Goal: Task Accomplishment & Management: Manage account settings

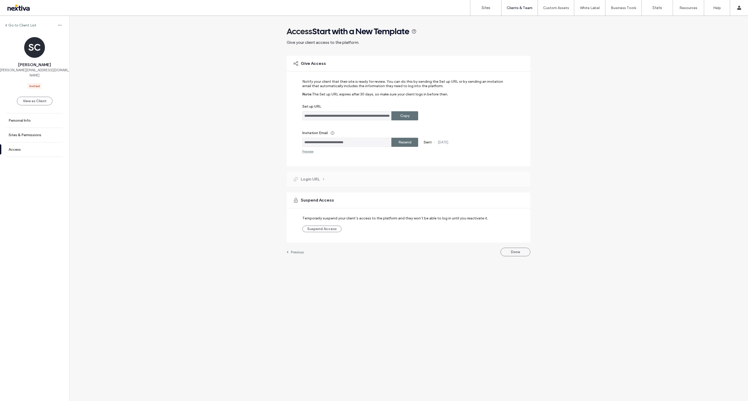
click at [412, 113] on div "Copy" at bounding box center [404, 115] width 27 height 9
click at [408, 141] on label "Resend" at bounding box center [404, 143] width 13 height 10
click at [479, 6] on link "Sites" at bounding box center [485, 8] width 31 height 16
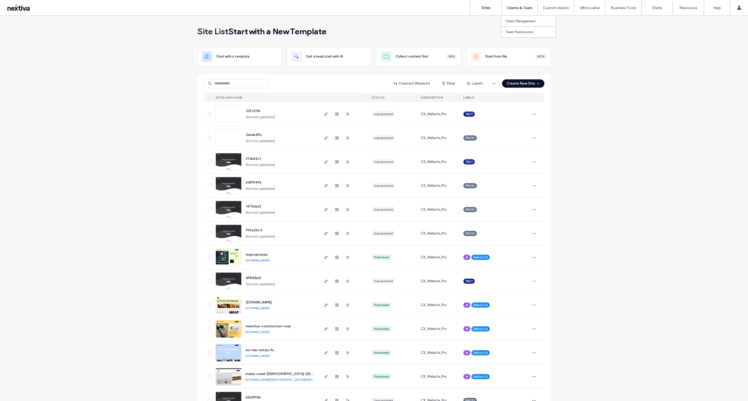
click at [515, 13] on div "Clients & Team" at bounding box center [519, 8] width 36 height 16
click at [514, 19] on label "Client Management" at bounding box center [520, 21] width 30 height 4
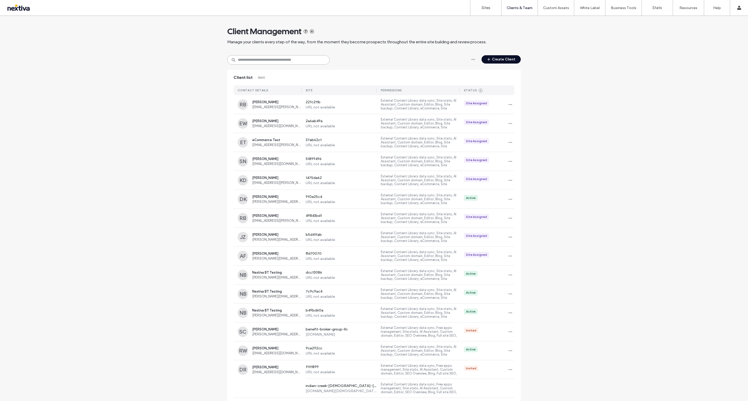
click at [262, 63] on input at bounding box center [278, 59] width 102 height 9
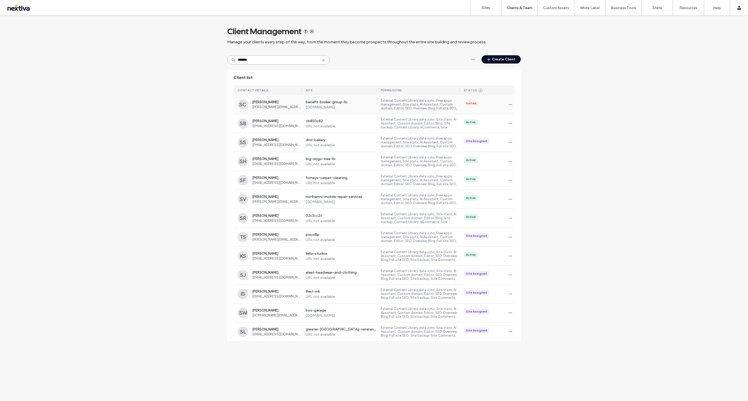
type input "*******"
click at [278, 106] on span "[PERSON_NAME][EMAIL_ADDRESS][DOMAIN_NAME]" at bounding box center [276, 107] width 49 height 4
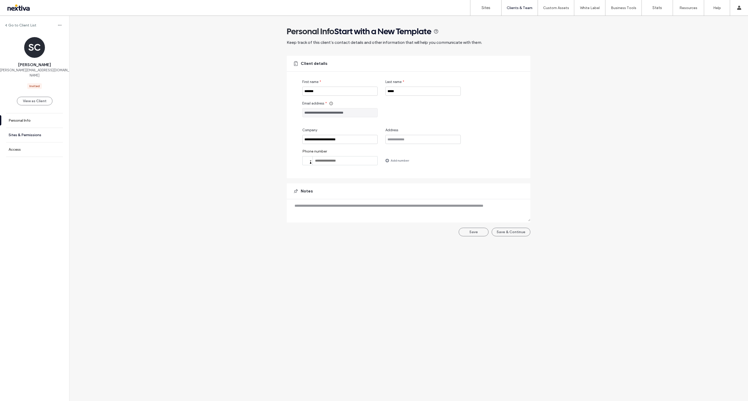
click at [29, 133] on link "Sites & Permissions" at bounding box center [34, 135] width 69 height 14
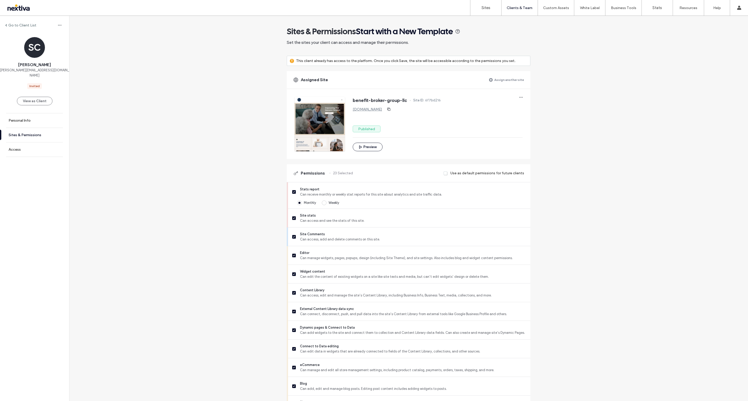
click at [41, 132] on link "Sites & Permissions" at bounding box center [34, 135] width 69 height 14
click at [21, 133] on label "Sites & Permissions" at bounding box center [25, 135] width 33 height 4
click at [26, 118] on label "Personal Info" at bounding box center [20, 120] width 22 height 4
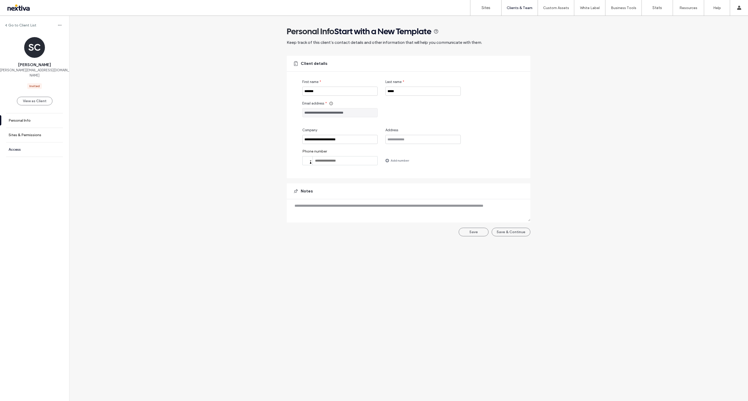
click at [18, 147] on label "Access" at bounding box center [15, 149] width 12 height 4
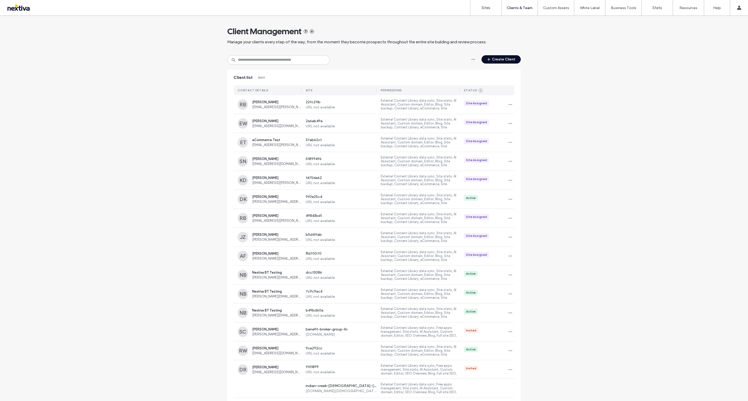
click at [290, 55] on div "Client Management Manage your clients every step of the way, from the moment th…" at bounding box center [373, 35] width 293 height 39
click at [289, 55] on input at bounding box center [278, 59] width 102 height 9
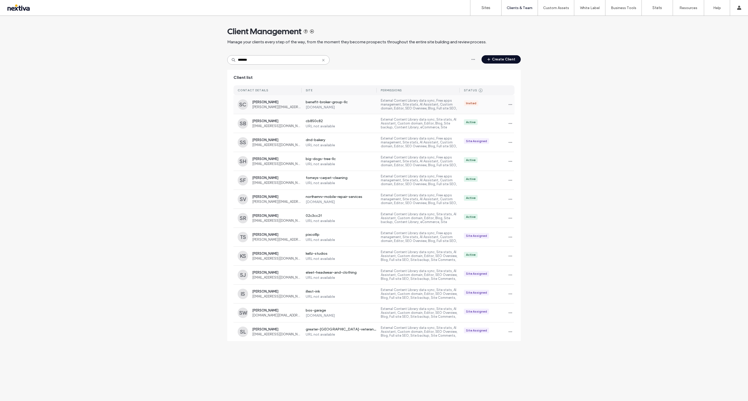
type input "*******"
click at [280, 107] on span "[PERSON_NAME][EMAIL_ADDRESS][DOMAIN_NAME]" at bounding box center [276, 107] width 49 height 4
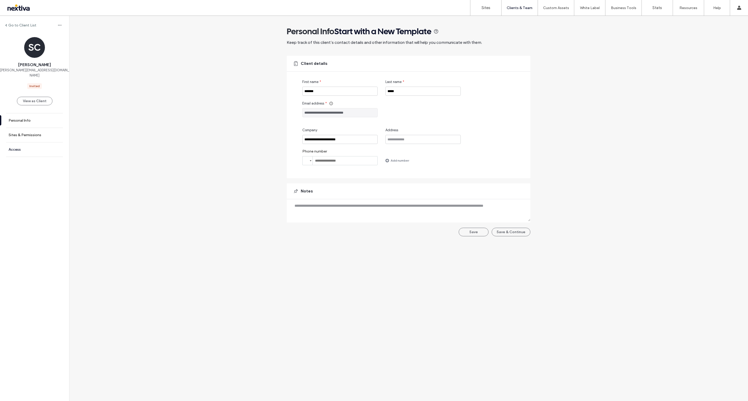
click at [19, 147] on label "Access" at bounding box center [15, 149] width 12 height 4
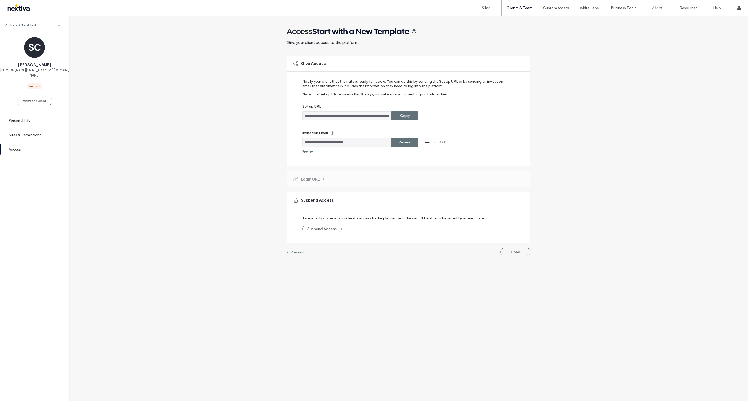
click at [308, 178] on span "Login URL" at bounding box center [310, 180] width 19 height 6
click at [407, 115] on label "Copy" at bounding box center [404, 116] width 9 height 10
click at [541, 302] on div "**********" at bounding box center [374, 209] width 748 height 386
click at [304, 151] on div "Preview" at bounding box center [307, 152] width 11 height 4
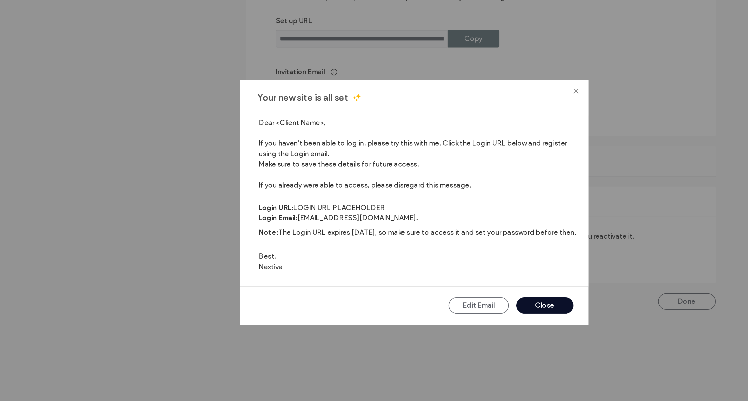
scroll to position [9, 0]
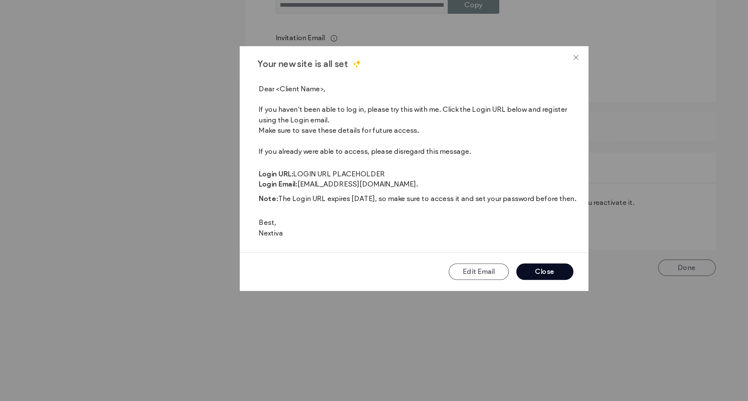
click at [438, 256] on button "Close" at bounding box center [442, 254] width 30 height 9
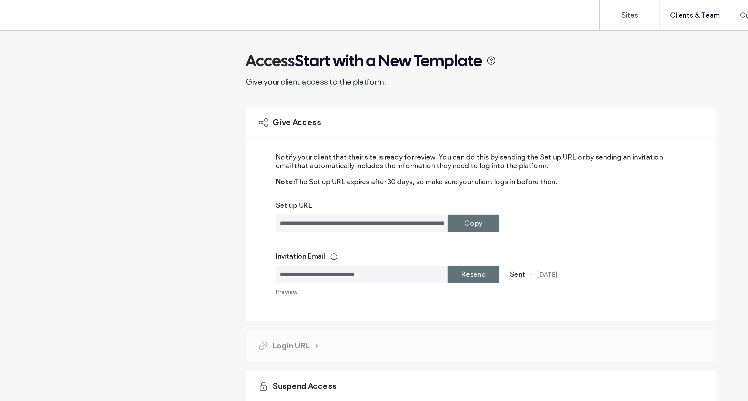
click at [308, 151] on div "Preview" at bounding box center [307, 152] width 11 height 4
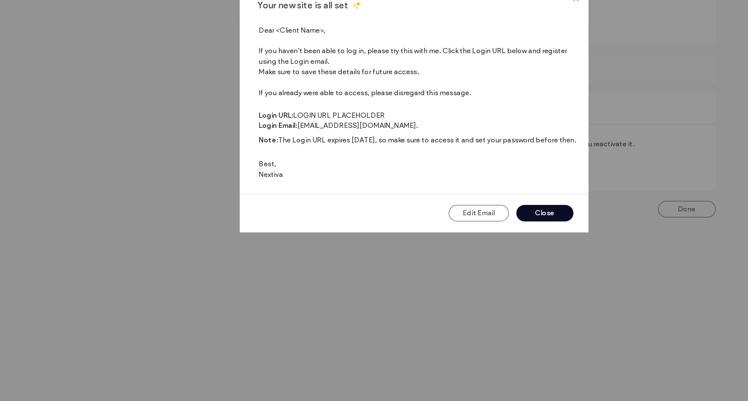
click at [444, 254] on button "Close" at bounding box center [442, 254] width 30 height 9
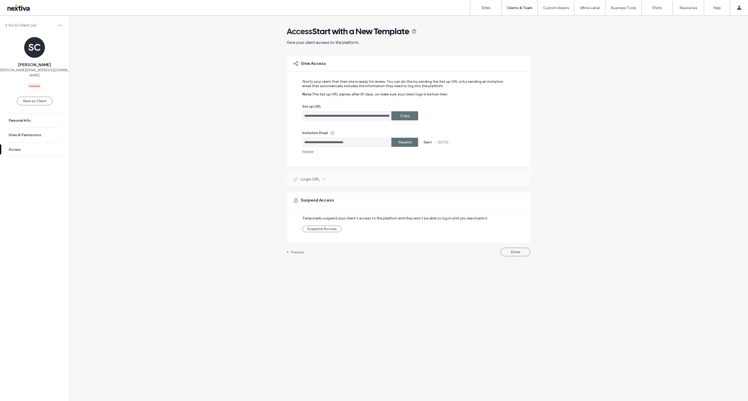
click at [29, 113] on link "Personal Info" at bounding box center [34, 120] width 69 height 14
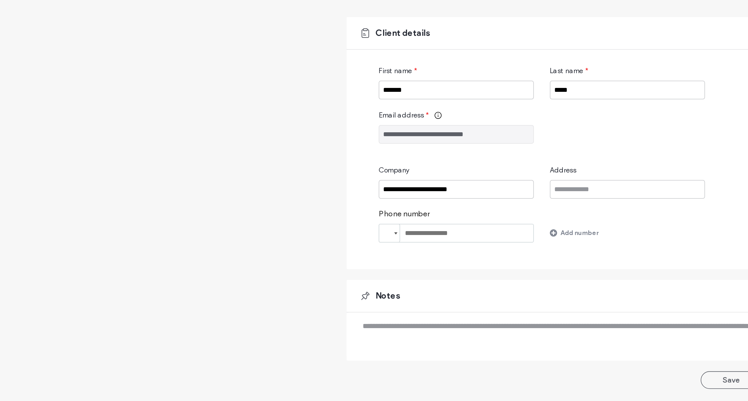
click at [349, 162] on input "tel" at bounding box center [339, 160] width 75 height 9
paste input "**********"
click at [315, 162] on input "**********" at bounding box center [339, 160] width 75 height 9
type input "**********"
click at [408, 172] on div "**********" at bounding box center [409, 117] width 244 height 123
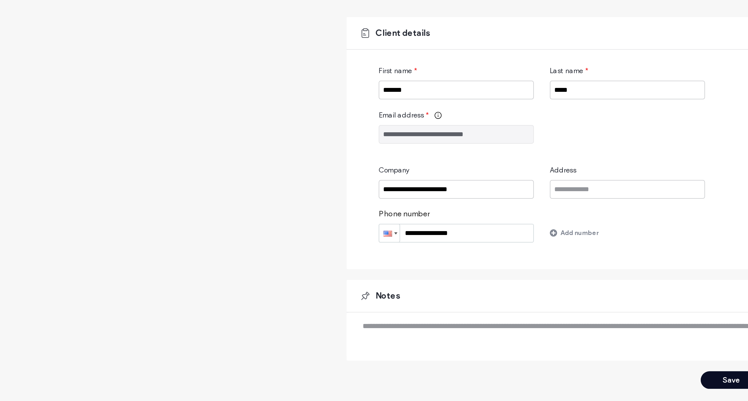
click at [465, 232] on button "Save" at bounding box center [473, 232] width 30 height 9
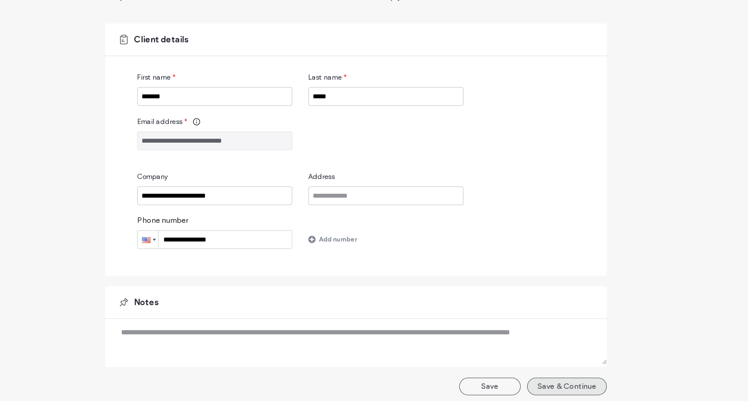
click at [505, 235] on button "Save & Continue" at bounding box center [510, 232] width 39 height 9
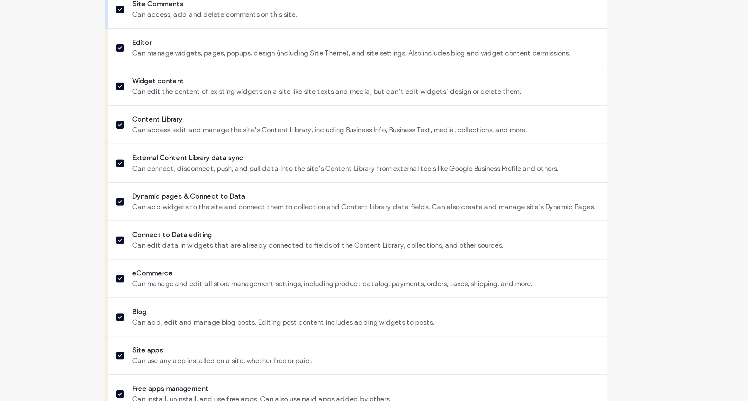
scroll to position [238, 0]
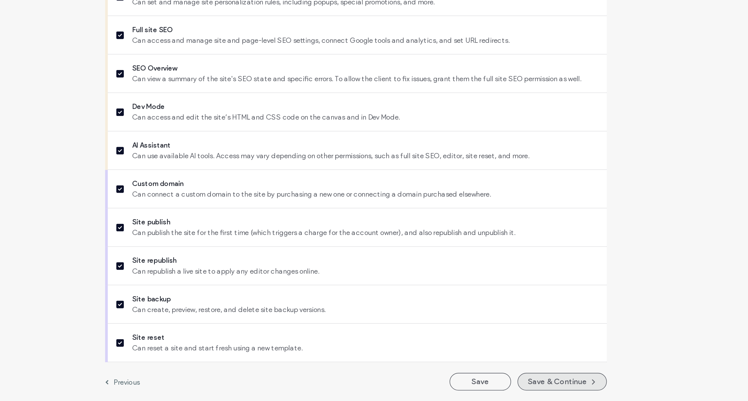
click at [509, 391] on button "Save & Continue" at bounding box center [508, 392] width 43 height 9
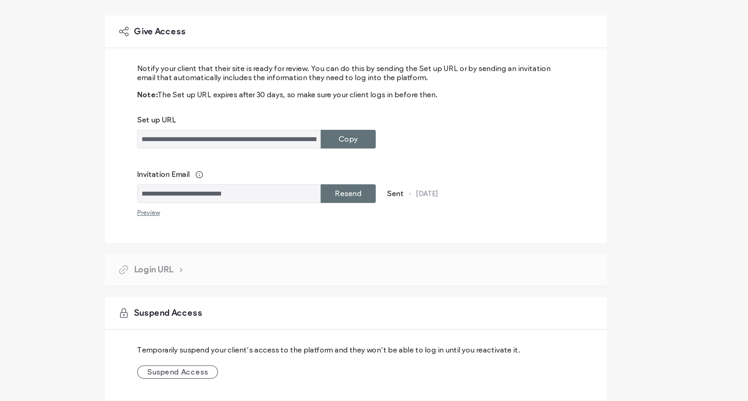
click at [403, 119] on label "Copy" at bounding box center [404, 116] width 9 height 10
click at [405, 139] on label "Resend" at bounding box center [404, 143] width 13 height 10
click at [408, 140] on label "Resend" at bounding box center [404, 143] width 13 height 10
click at [370, 141] on input "**********" at bounding box center [346, 142] width 89 height 9
click at [309, 152] on div "Preview" at bounding box center [307, 152] width 11 height 4
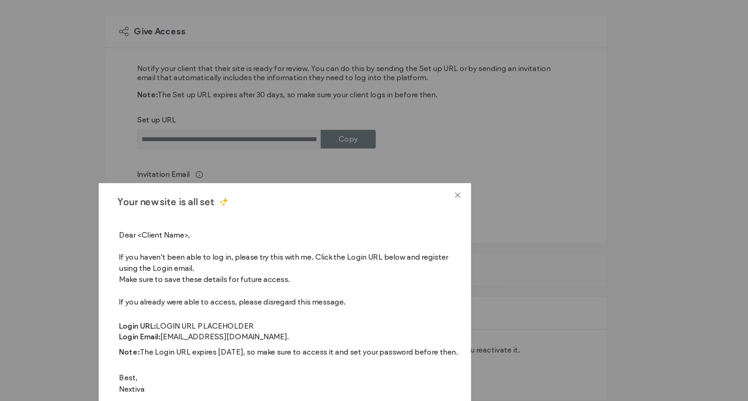
click at [280, 140] on div "Your new site is all set Dear <Client Name>, If you haven't been able to log in…" at bounding box center [374, 200] width 748 height 401
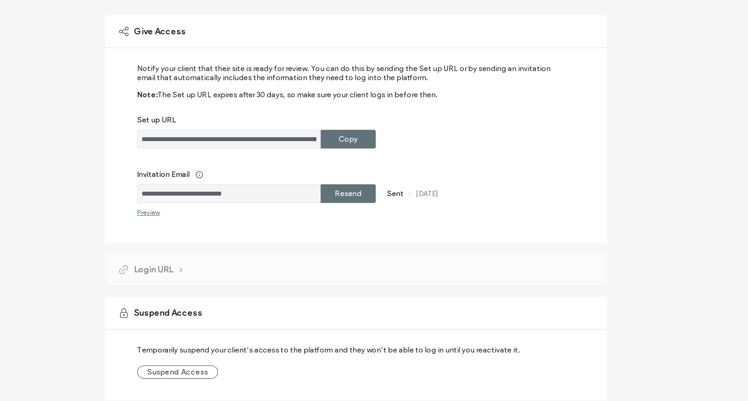
click at [323, 178] on span at bounding box center [324, 179] width 2 height 2
click at [325, 179] on div "Login URL" at bounding box center [409, 180] width 244 height 16
click at [298, 181] on icon at bounding box center [296, 180] width 6 height 6
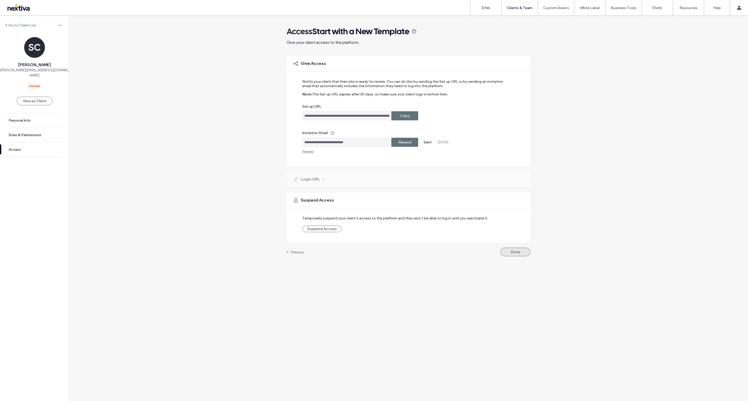
click at [515, 248] on button "Done" at bounding box center [515, 252] width 30 height 9
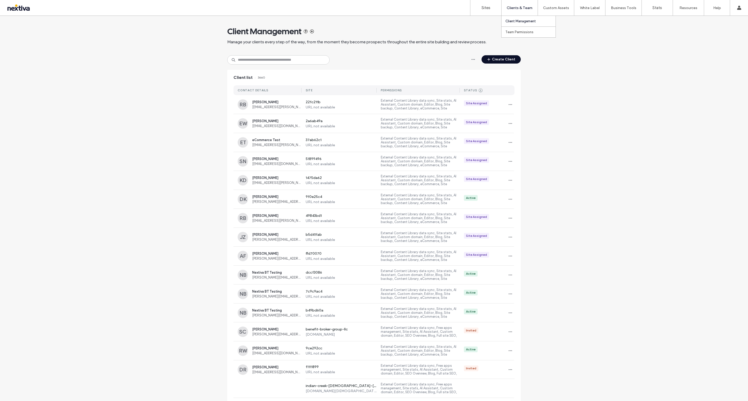
click at [512, 11] on div "Clients & Team" at bounding box center [519, 8] width 36 height 16
click at [516, 23] on label "Client Management" at bounding box center [520, 21] width 30 height 4
click at [281, 56] on input at bounding box center [278, 59] width 102 height 9
type input "*"
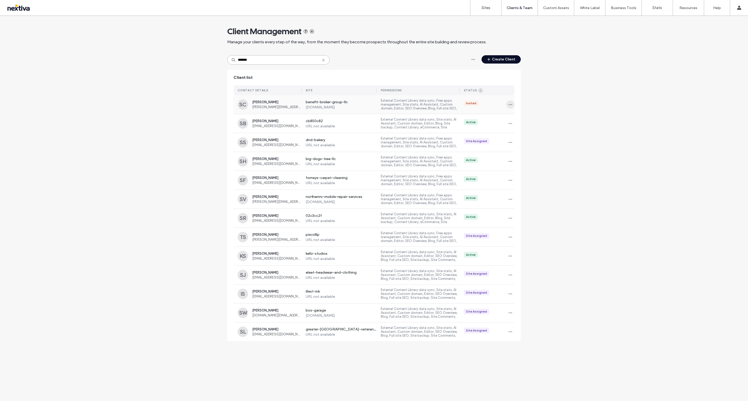
type input "*******"
click at [510, 103] on icon "button" at bounding box center [510, 105] width 4 height 4
click at [538, 129] on span "Manage Access" at bounding box center [529, 128] width 24 height 5
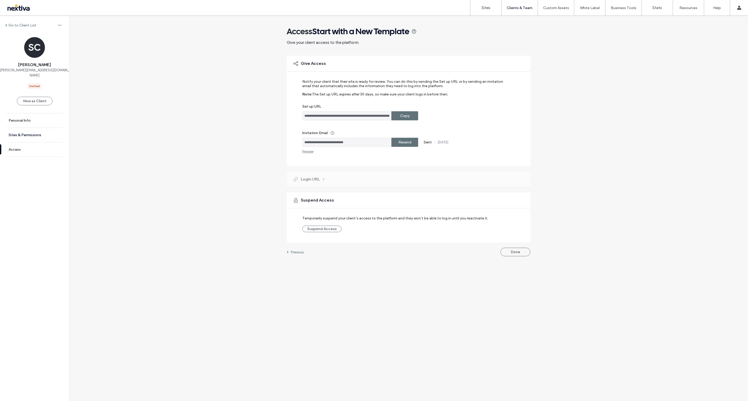
click at [29, 133] on label "Sites & Permissions" at bounding box center [25, 135] width 33 height 4
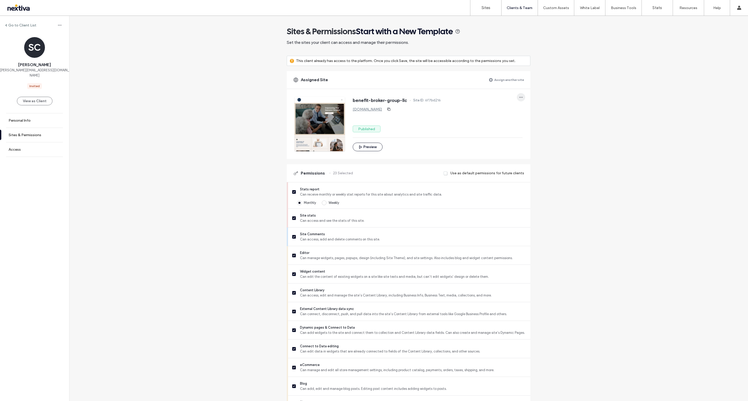
click at [517, 100] on span "button" at bounding box center [521, 97] width 8 height 8
click at [562, 87] on div "Go to Client List SC Stephen Curry stephen@benefitbrokergroup.com Invited View …" at bounding box center [408, 327] width 679 height 623
click at [376, 109] on link "[DOMAIN_NAME]" at bounding box center [367, 109] width 29 height 4
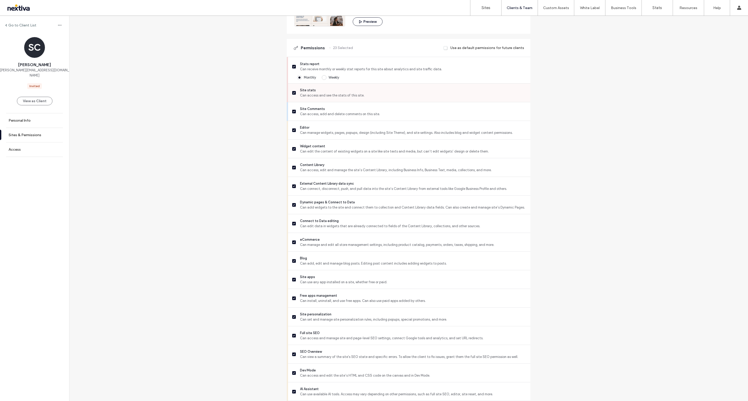
scroll to position [126, 0]
click at [340, 49] on label "23 Selected" at bounding box center [343, 48] width 20 height 10
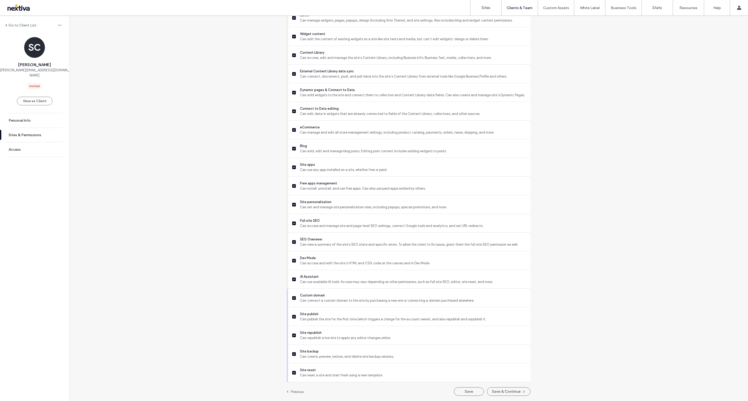
scroll to position [0, 0]
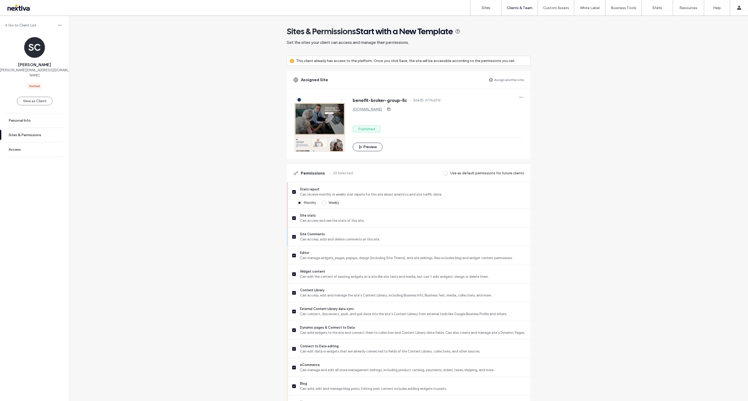
click at [382, 110] on link "[DOMAIN_NAME]" at bounding box center [367, 109] width 29 height 4
click at [540, 148] on div "Go to Client List SC Stephen Curry stephen@benefitbrokergroup.com Invited View …" at bounding box center [408, 327] width 679 height 623
click at [557, 209] on div "Go to Client List SC Stephen Curry stephen@benefitbrokergroup.com Invited View …" at bounding box center [408, 327] width 679 height 623
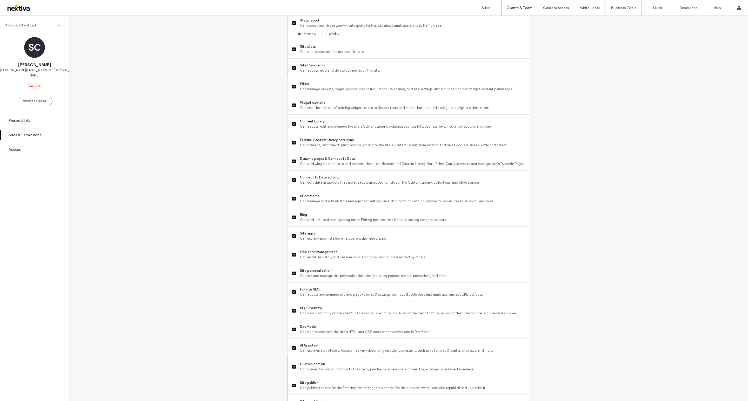
scroll to position [238, 0]
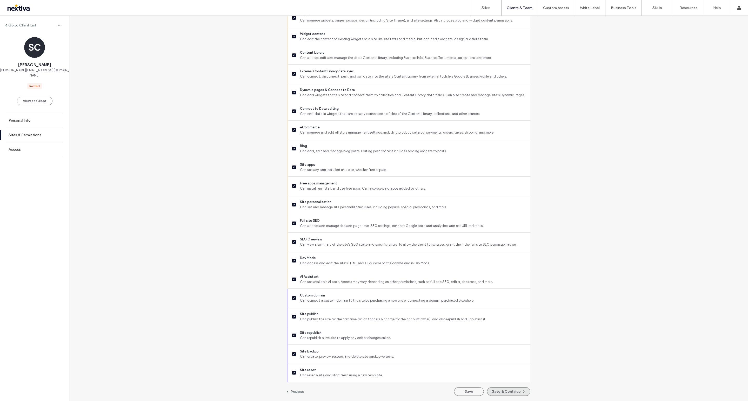
click at [516, 393] on button "Save & Continue" at bounding box center [508, 392] width 43 height 9
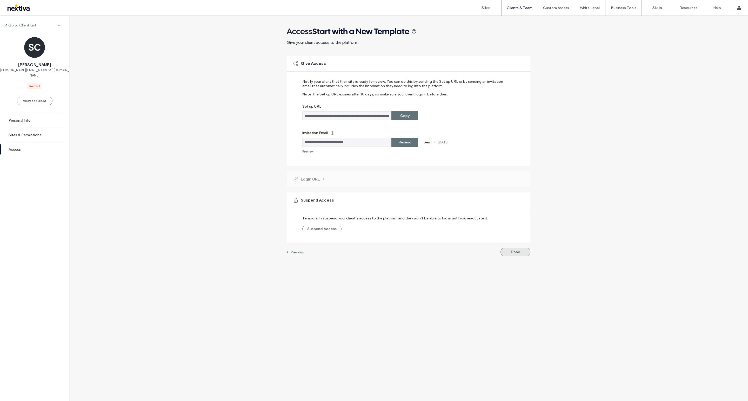
click at [514, 253] on button "Done" at bounding box center [515, 252] width 30 height 9
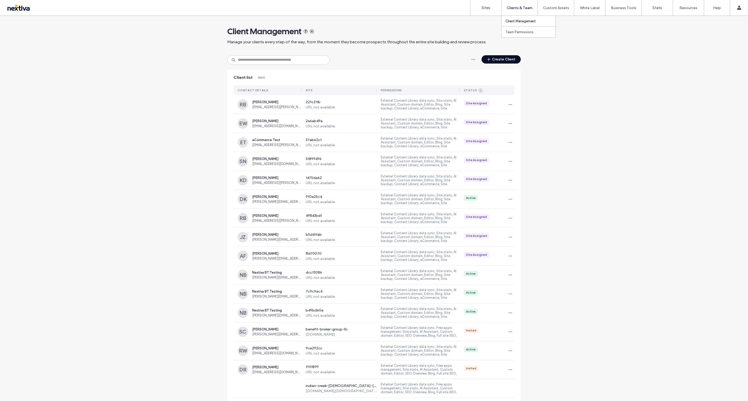
click at [519, 14] on div "Clients & Team" at bounding box center [519, 8] width 36 height 16
click at [519, 18] on link "Client Management" at bounding box center [530, 21] width 50 height 11
click at [265, 60] on input at bounding box center [278, 59] width 102 height 9
type input "*"
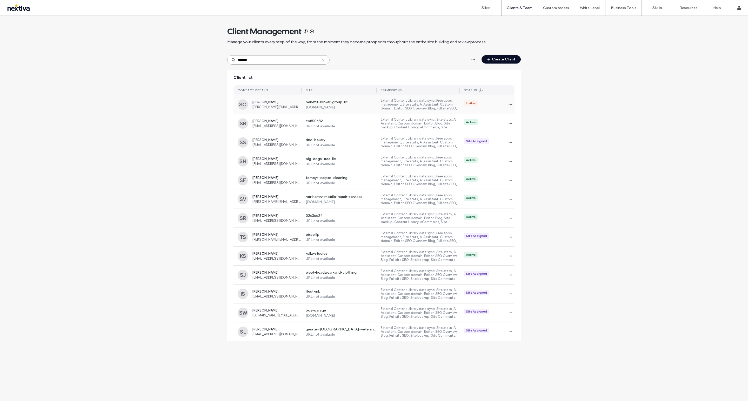
type input "*******"
click at [277, 107] on span "[PERSON_NAME][EMAIL_ADDRESS][DOMAIN_NAME]" at bounding box center [276, 107] width 49 height 4
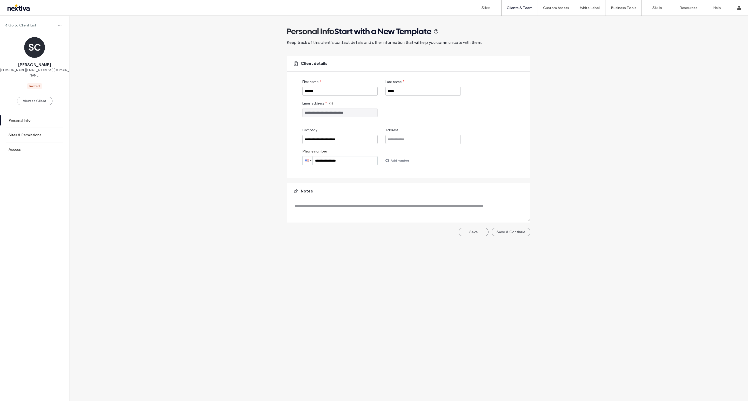
click at [477, 143] on div "**********" at bounding box center [416, 136] width 228 height 16
click at [362, 114] on input "**********" at bounding box center [339, 112] width 75 height 9
click at [206, 325] on div "**********" at bounding box center [374, 209] width 748 height 386
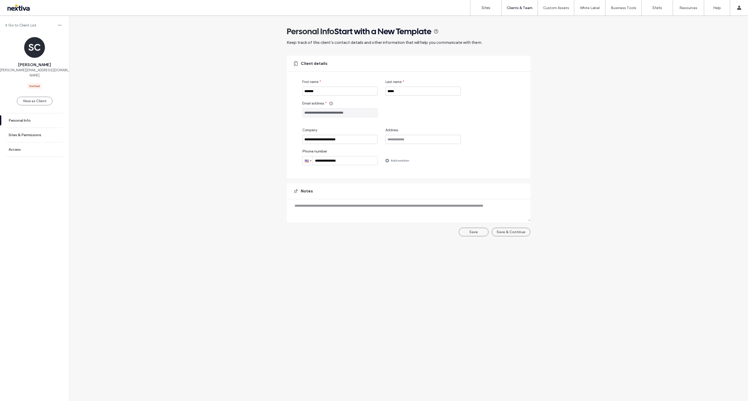
click at [493, 134] on div "**********" at bounding box center [416, 136] width 228 height 16
click at [34, 98] on button "View as Client" at bounding box center [35, 101] width 36 height 9
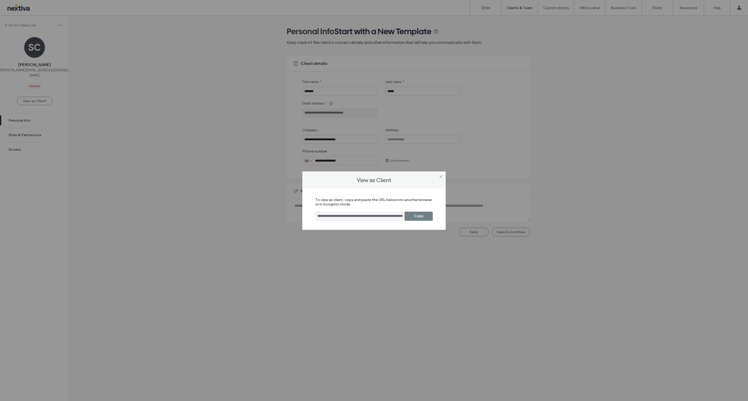
click at [416, 216] on button "Copy" at bounding box center [418, 216] width 28 height 9
click at [440, 179] on span at bounding box center [440, 177] width 4 height 8
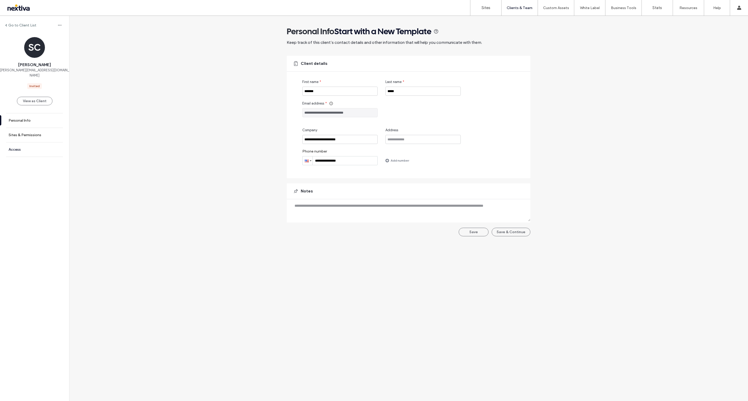
click at [15, 147] on label "Access" at bounding box center [15, 149] width 12 height 4
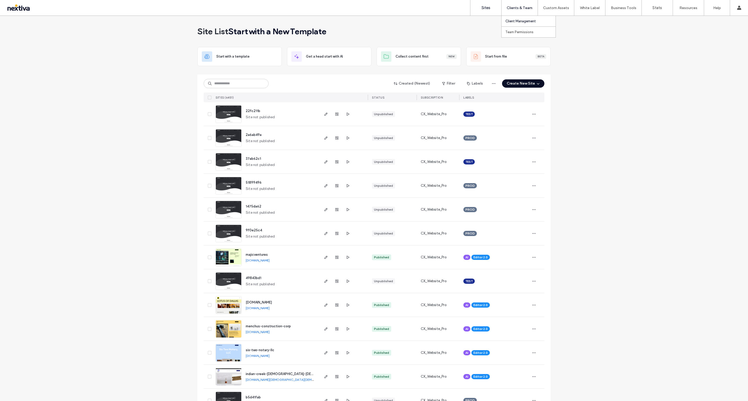
click at [517, 25] on link "Client Management" at bounding box center [530, 21] width 50 height 11
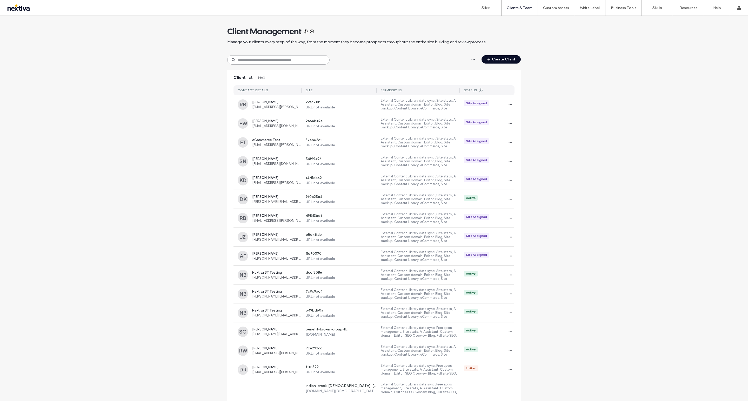
click at [285, 62] on input at bounding box center [278, 59] width 102 height 9
paste input "**********"
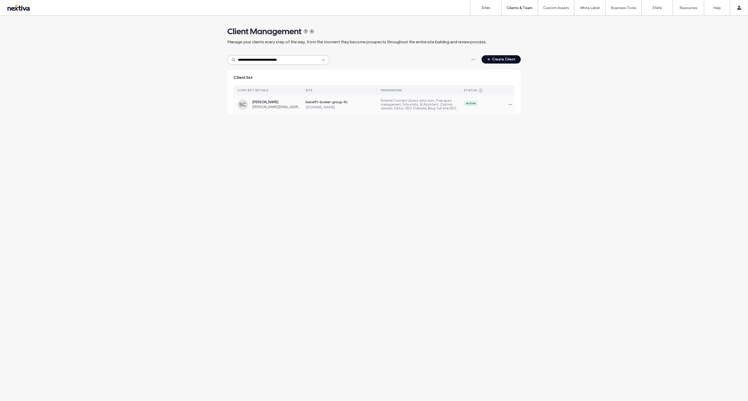
type input "**********"
click at [271, 110] on div "SC Stephen Curry stephen@benefitbrokergroup.com benefit-broker-group-llc benefi…" at bounding box center [373, 104] width 281 height 19
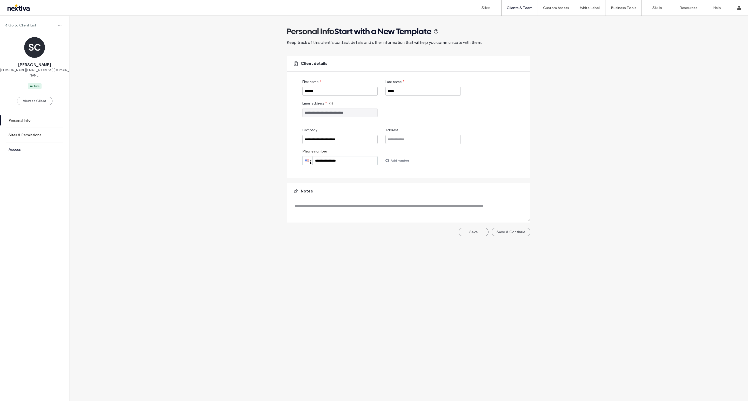
click at [21, 144] on link "Access" at bounding box center [34, 150] width 69 height 14
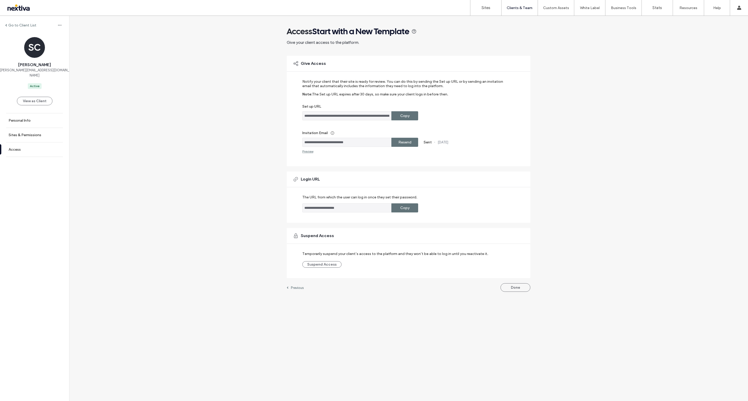
click at [401, 113] on label "Copy" at bounding box center [404, 116] width 9 height 10
click at [21, 134] on link "Sites & Permissions" at bounding box center [34, 135] width 69 height 14
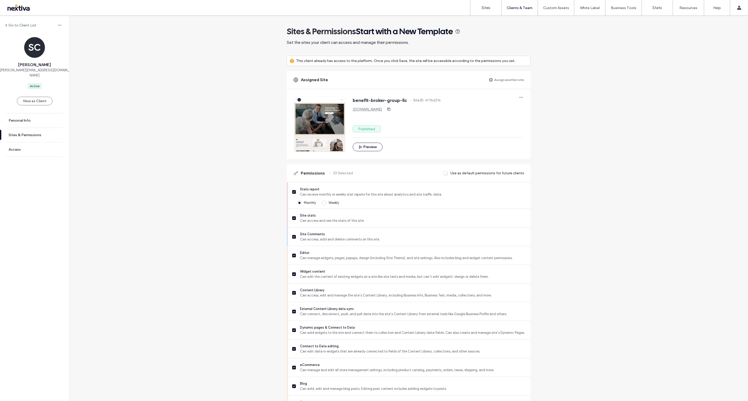
click at [525, 95] on div "benefit-broker-group-llc Site ID: 6f7bd216 benefit-broker-group-llc.nextiva.sit…" at bounding box center [412, 120] width 236 height 62
click at [521, 98] on span "button" at bounding box center [521, 97] width 8 height 8
click at [529, 121] on span "Edit site" at bounding box center [531, 121] width 13 height 5
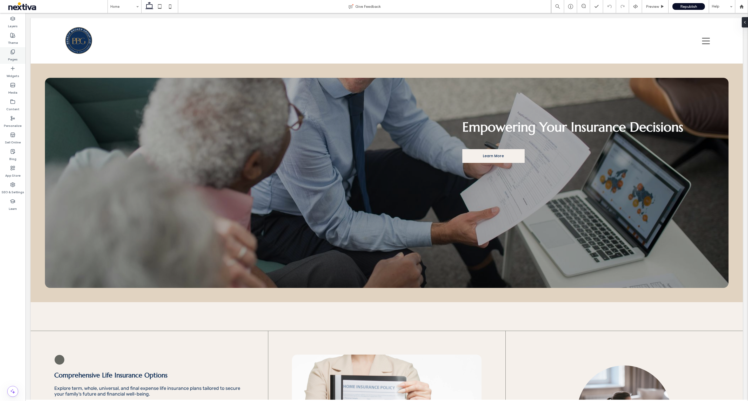
click at [15, 57] on label "Pages" at bounding box center [13, 58] width 10 height 7
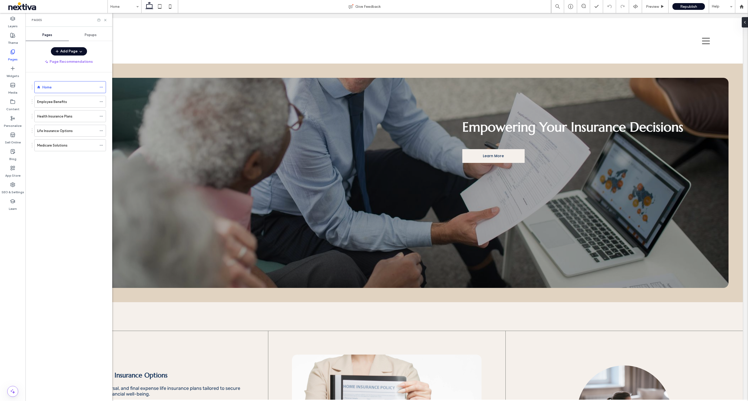
click at [102, 21] on div at bounding box center [102, 20] width 10 height 4
click at [103, 19] on div at bounding box center [102, 20] width 10 height 4
click at [106, 19] on icon at bounding box center [105, 20] width 4 height 4
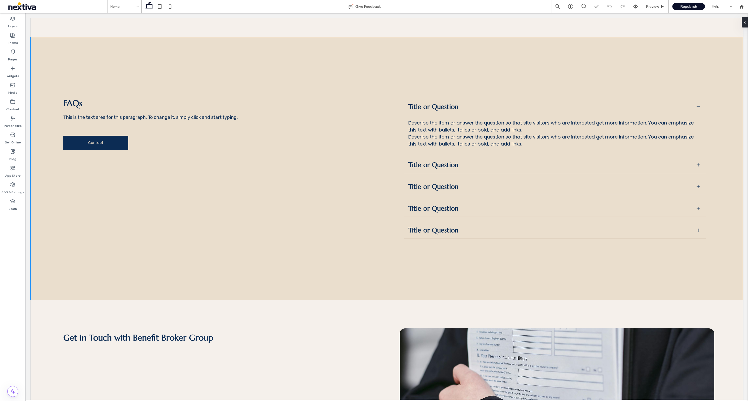
scroll to position [1600, 0]
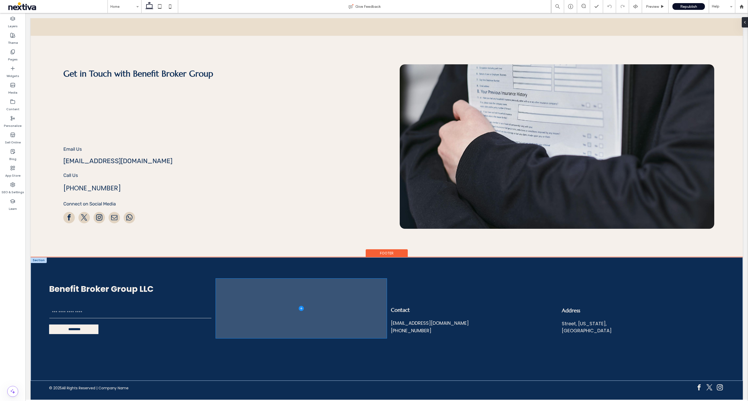
click at [311, 303] on span at bounding box center [301, 309] width 171 height 60
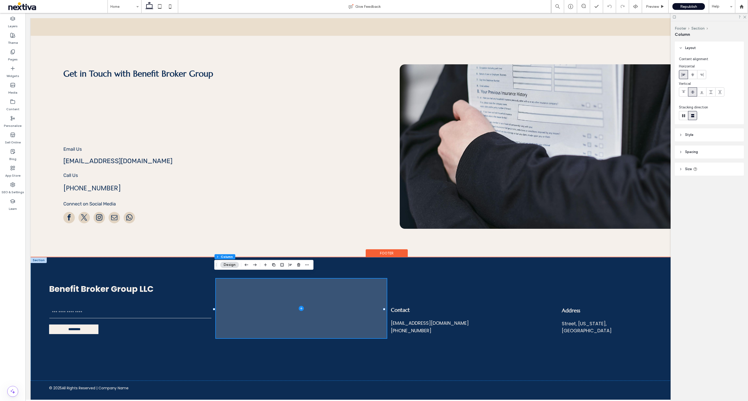
click at [269, 304] on span at bounding box center [301, 309] width 171 height 60
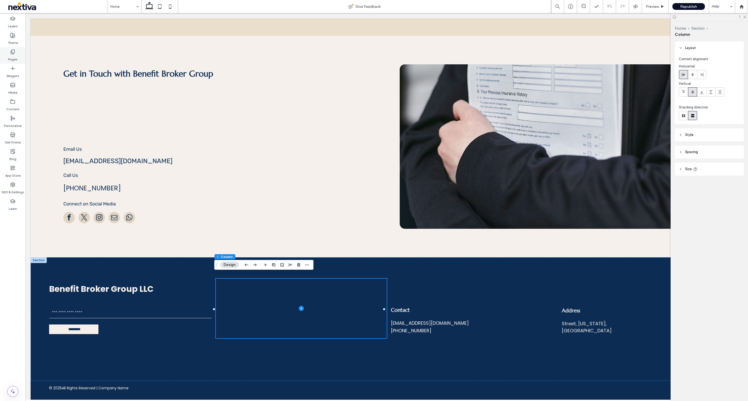
click at [15, 55] on label "Pages" at bounding box center [13, 58] width 10 height 7
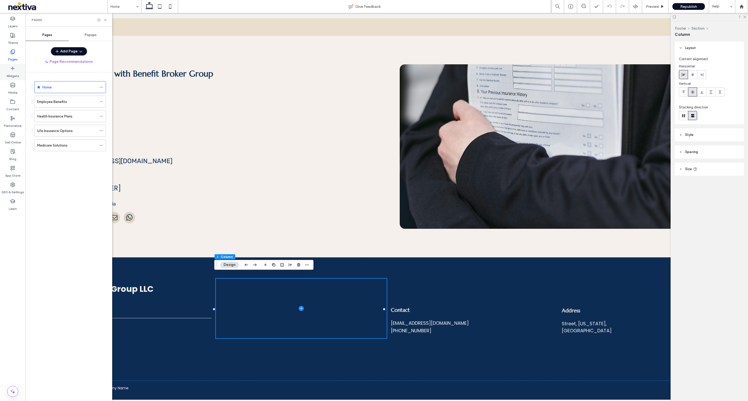
click at [14, 76] on label "Widgets" at bounding box center [12, 74] width 13 height 7
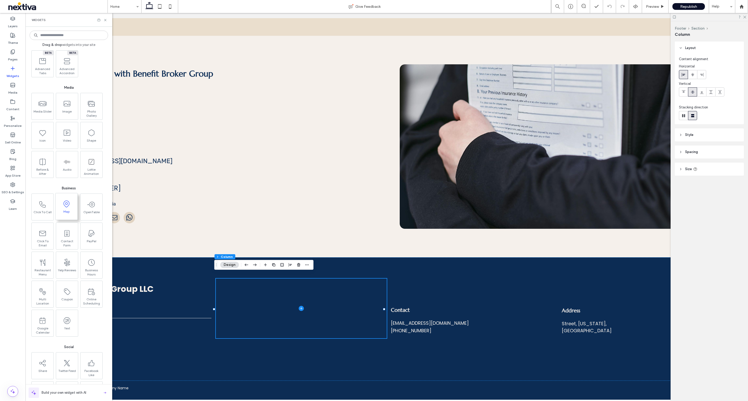
scroll to position [388, 0]
click at [12, 184] on use at bounding box center [13, 185] width 4 height 4
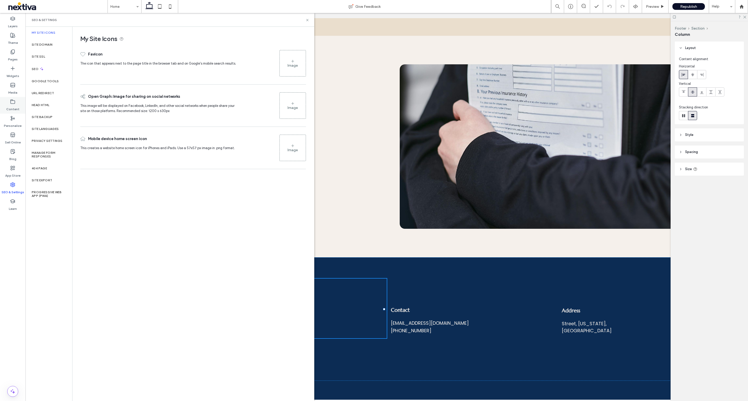
click at [14, 109] on label "Content" at bounding box center [12, 107] width 13 height 7
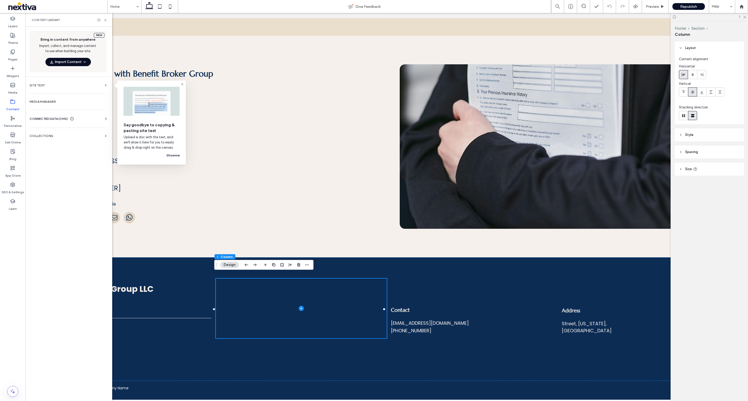
click at [75, 59] on button "Import Content" at bounding box center [67, 62] width 45 height 8
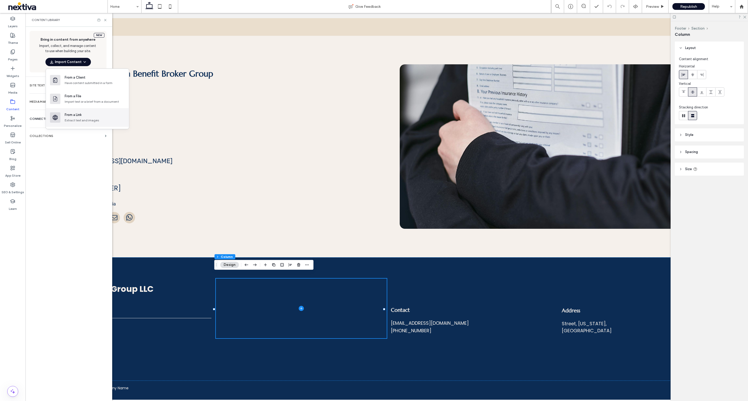
click at [88, 116] on div "From a Link" at bounding box center [95, 114] width 60 height 5
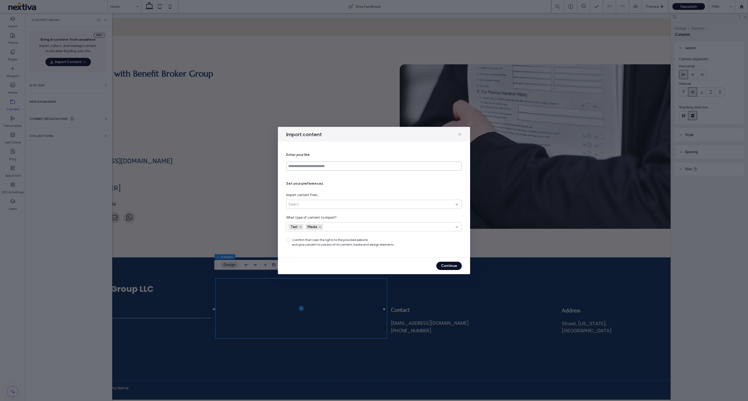
click at [348, 167] on input at bounding box center [374, 166] width 176 height 9
click at [346, 202] on div "Select" at bounding box center [371, 204] width 167 height 5
click at [349, 202] on div "Select" at bounding box center [371, 204] width 167 height 5
click at [365, 187] on div "Set your preferences Import content from... Select What type of content to impo…" at bounding box center [374, 214] width 176 height 66
click at [456, 267] on button "Continue" at bounding box center [448, 266] width 25 height 8
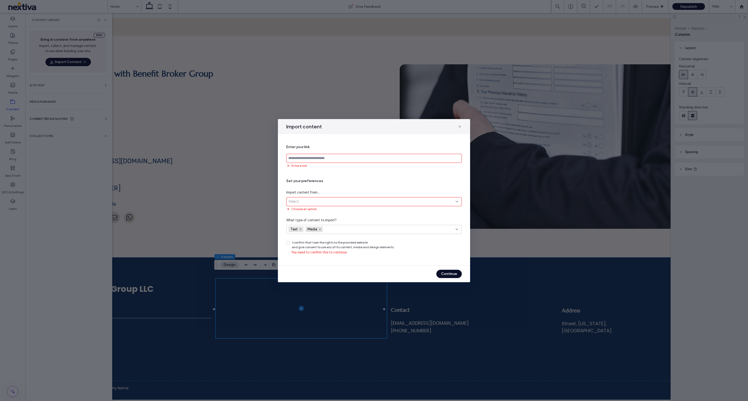
click at [462, 125] on div "Import content" at bounding box center [374, 126] width 192 height 15
click at [460, 128] on icon at bounding box center [459, 127] width 4 height 4
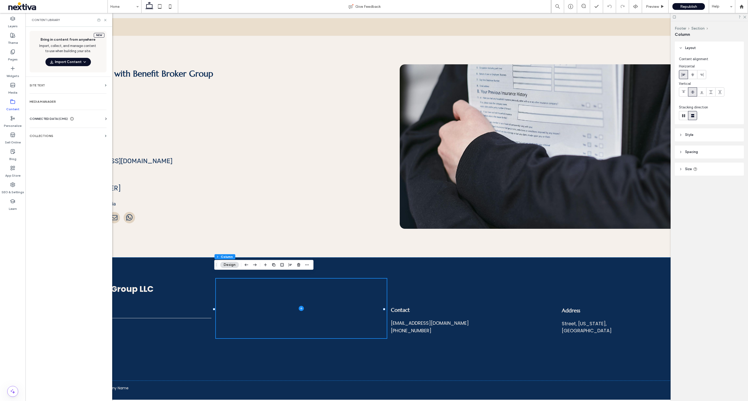
click at [104, 16] on div "Content Library" at bounding box center [68, 20] width 87 height 14
click at [106, 19] on icon at bounding box center [105, 20] width 4 height 4
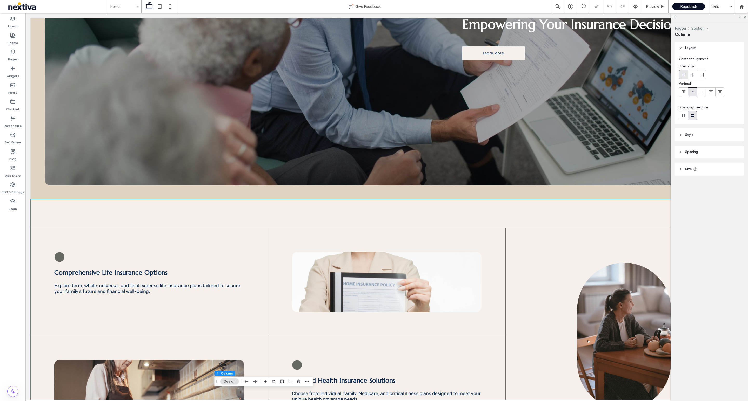
scroll to position [0, 0]
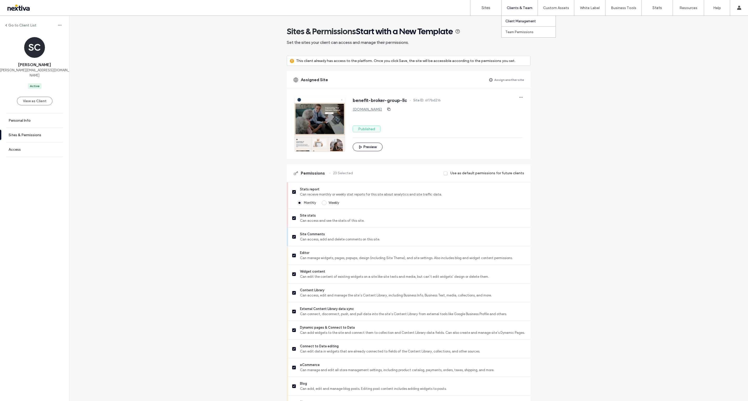
click at [521, 14] on div "Clients & Team" at bounding box center [519, 8] width 36 height 16
click at [520, 19] on label "Client Management" at bounding box center [520, 21] width 30 height 4
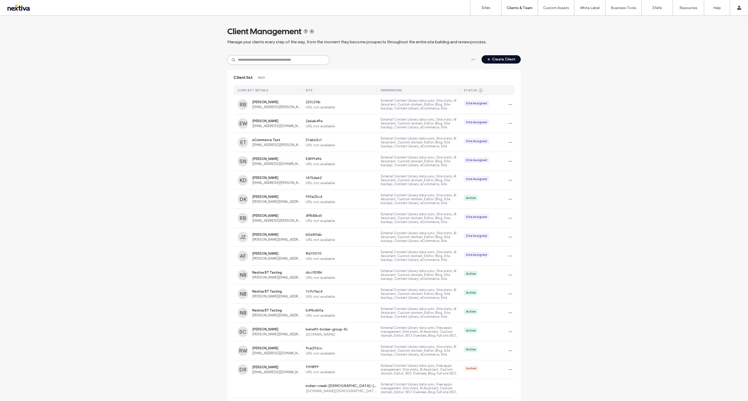
click at [312, 61] on input at bounding box center [278, 59] width 102 height 9
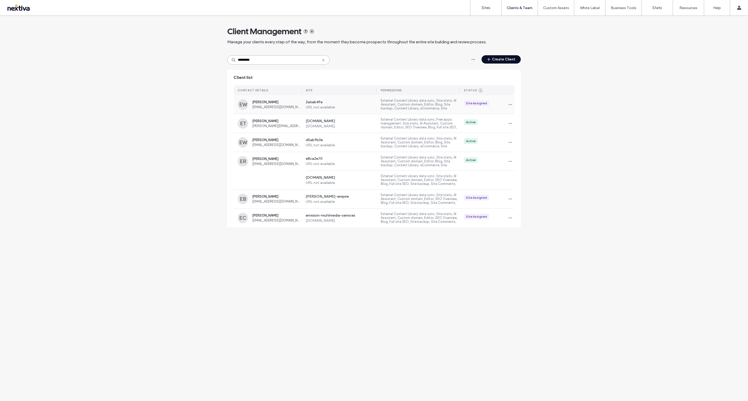
type input "*********"
click at [272, 102] on span "[PERSON_NAME]" at bounding box center [276, 102] width 49 height 4
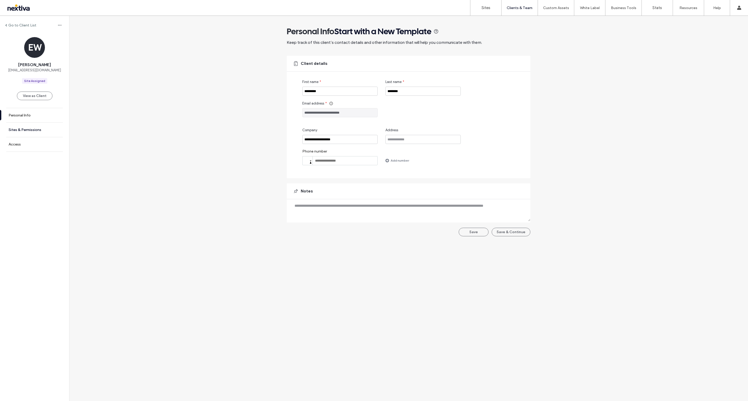
click at [35, 128] on label "Sites & Permissions" at bounding box center [25, 130] width 33 height 4
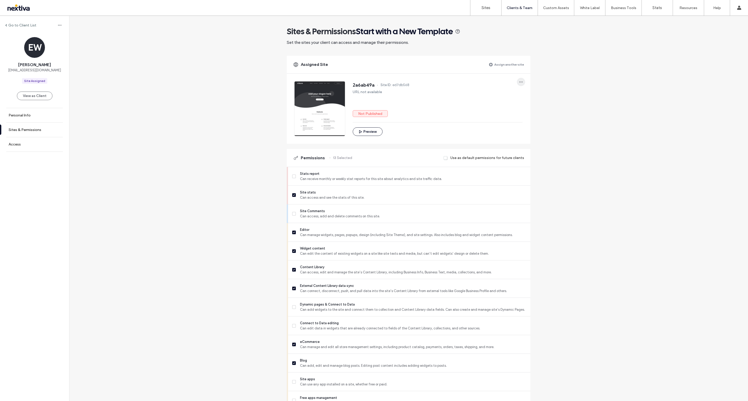
click at [521, 80] on icon "button" at bounding box center [521, 82] width 4 height 4
click at [245, 126] on div "Go to Client List EW [PERSON_NAME] [EMAIL_ADDRESS][DOMAIN_NAME] Site Assigned V…" at bounding box center [408, 316] width 679 height 600
